Goal: Find specific page/section: Find specific page/section

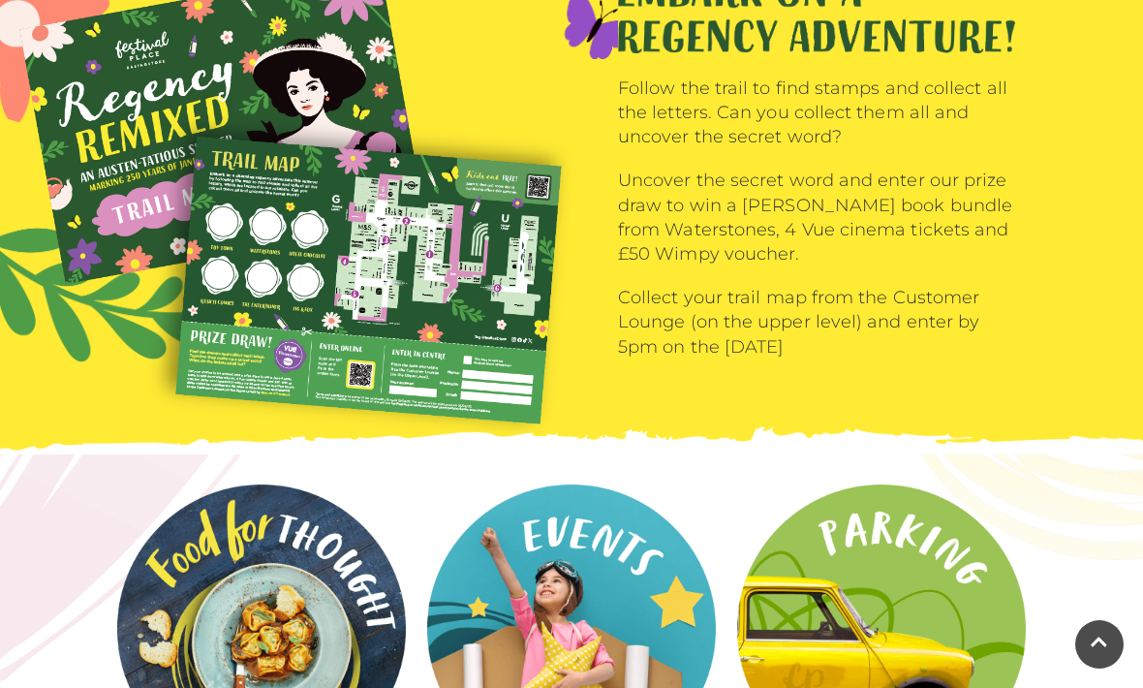
scroll to position [2195, 0]
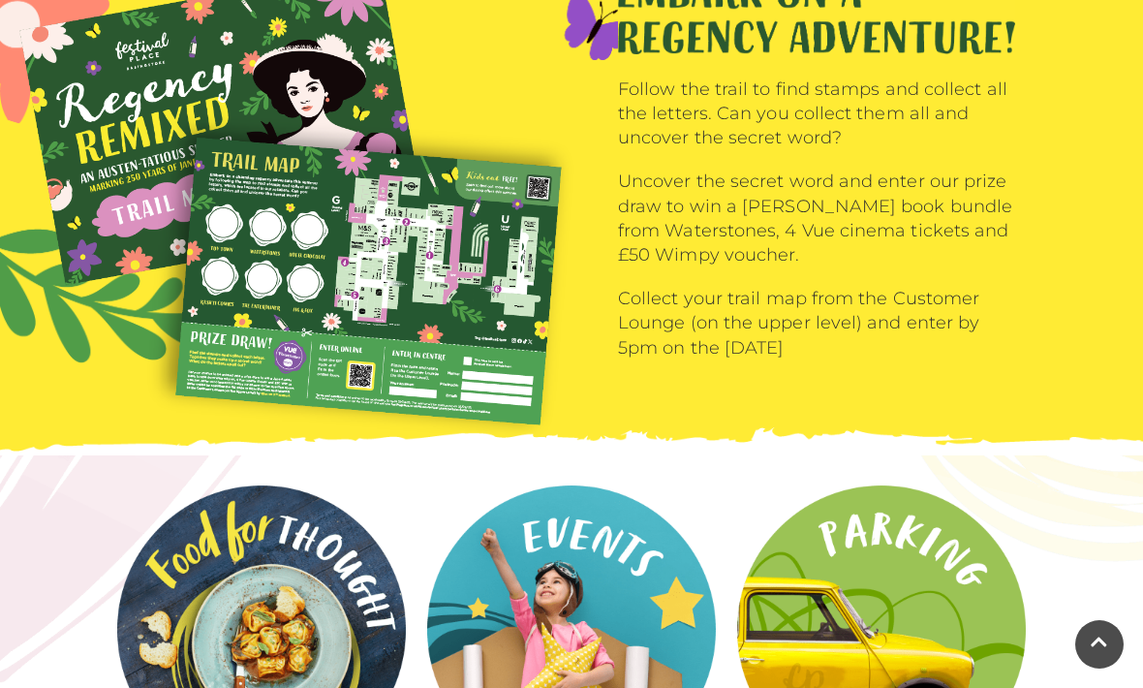
click at [476, 267] on img at bounding box center [300, 205] width 562 height 481
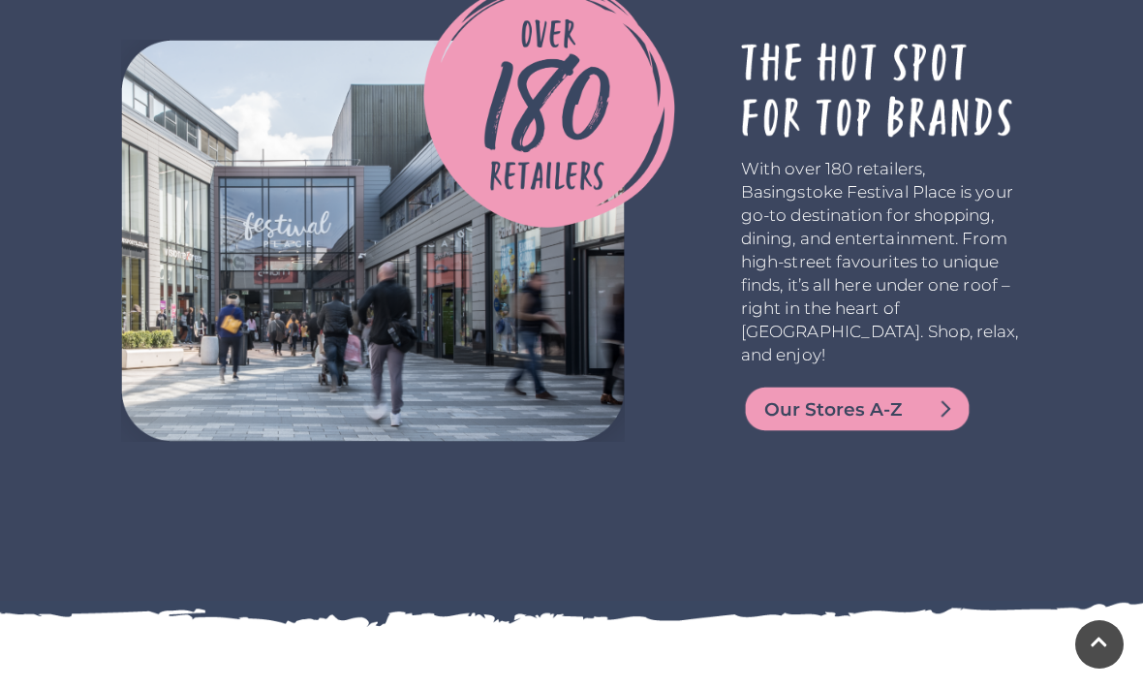
scroll to position [3509, 0]
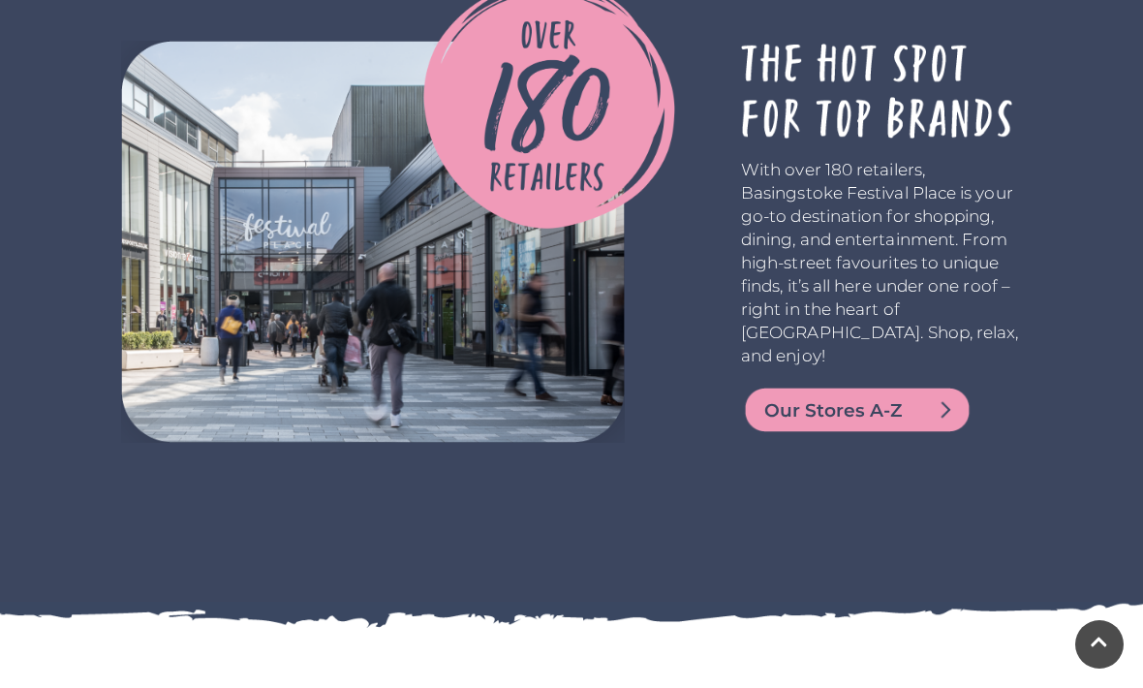
click at [868, 397] on span "Our Stores A-Z" at bounding box center [880, 410] width 232 height 27
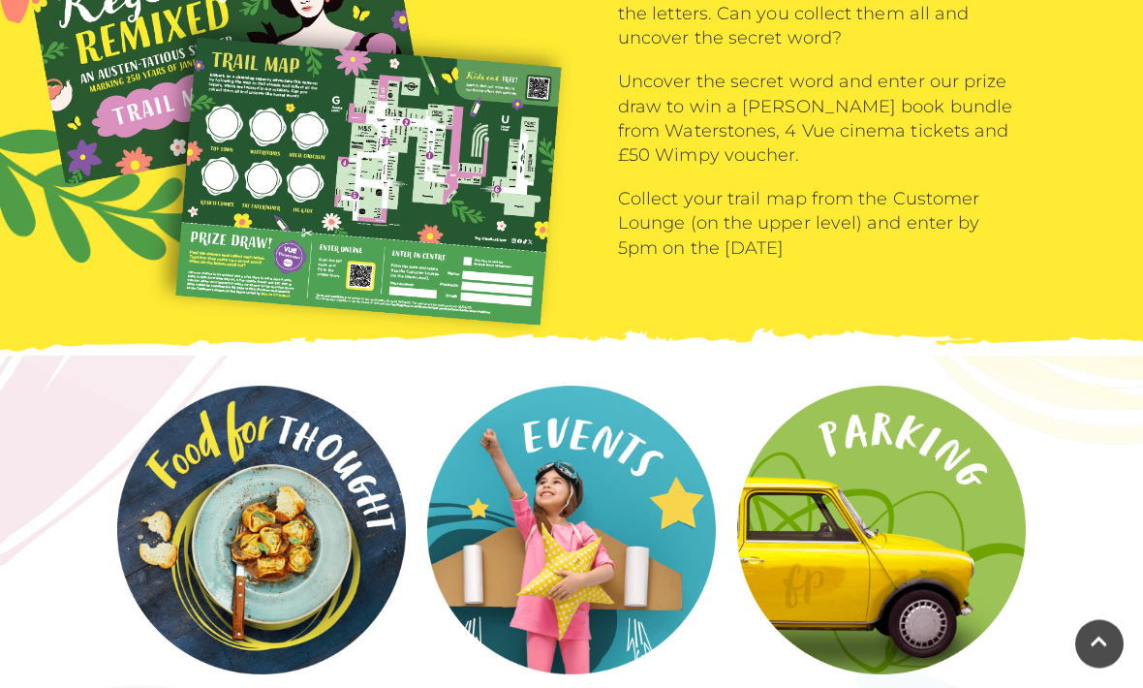
scroll to position [2295, 0]
click at [0, 0] on video at bounding box center [0, 0] width 0 height 0
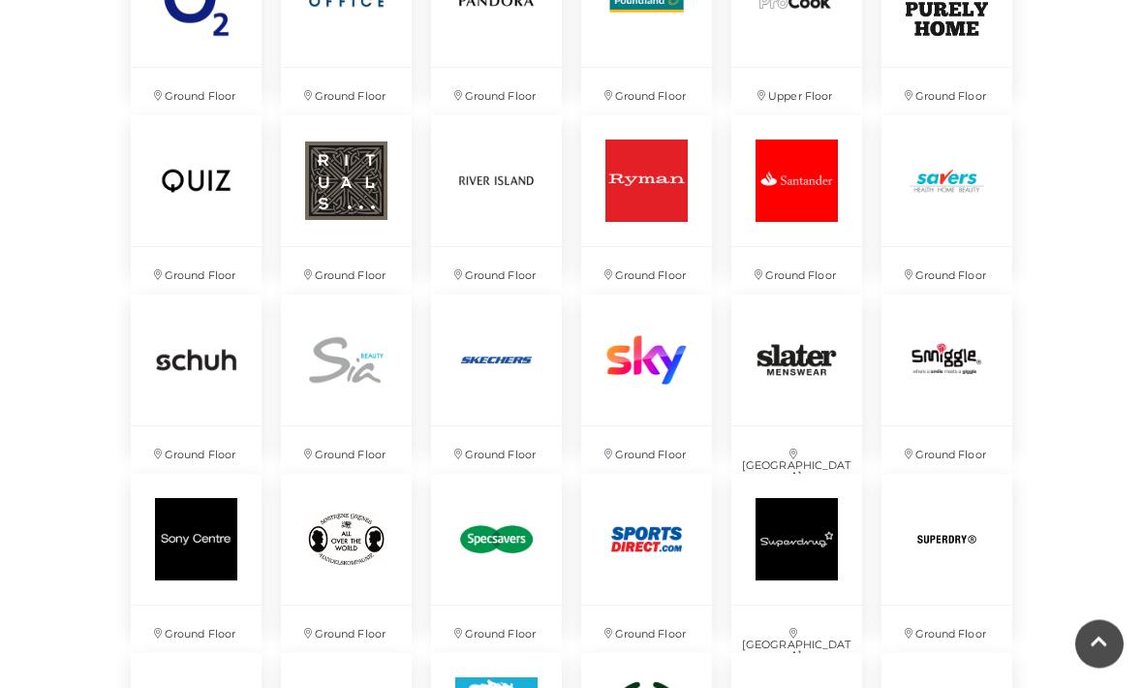
scroll to position [3539, 0]
click at [516, 374] on img at bounding box center [496, 359] width 131 height 131
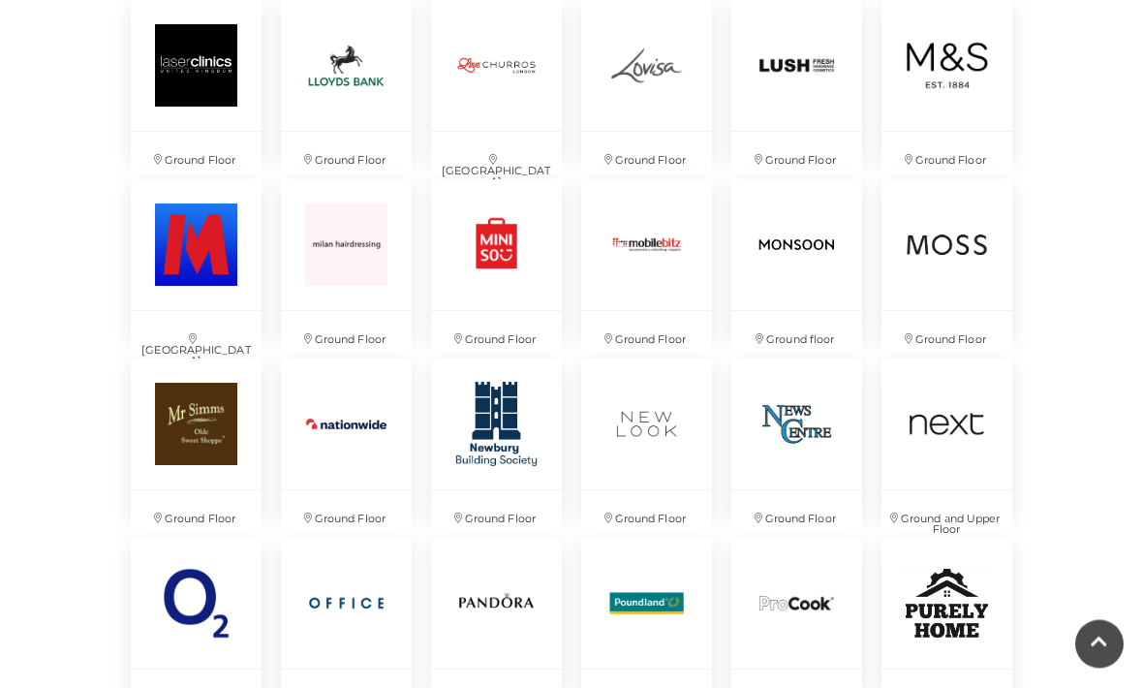
scroll to position [2905, 0]
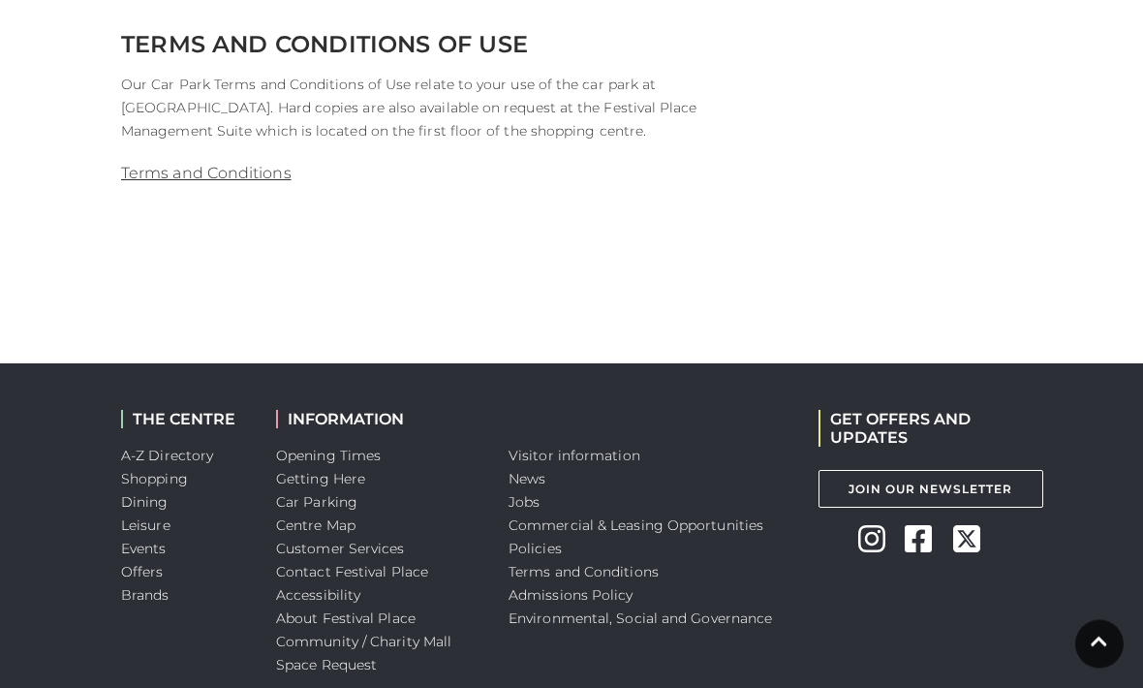
scroll to position [2415, 0]
click at [345, 525] on link "Centre Map" at bounding box center [315, 524] width 79 height 17
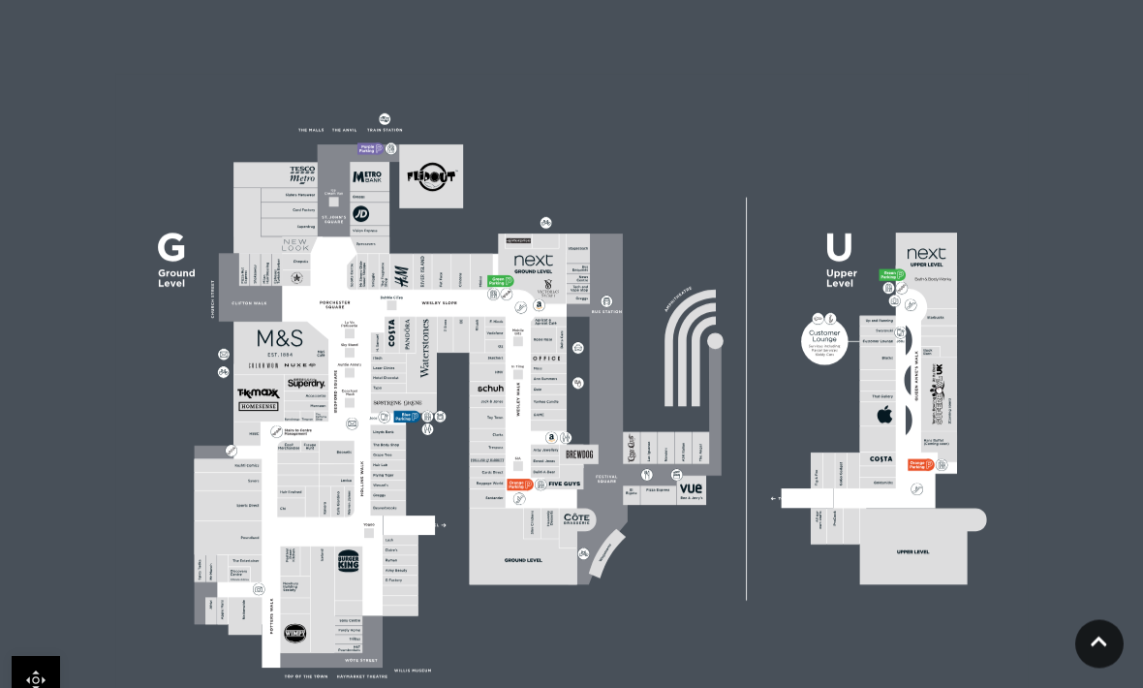
scroll to position [534, 0]
